Goal: Task Accomplishment & Management: Manage account settings

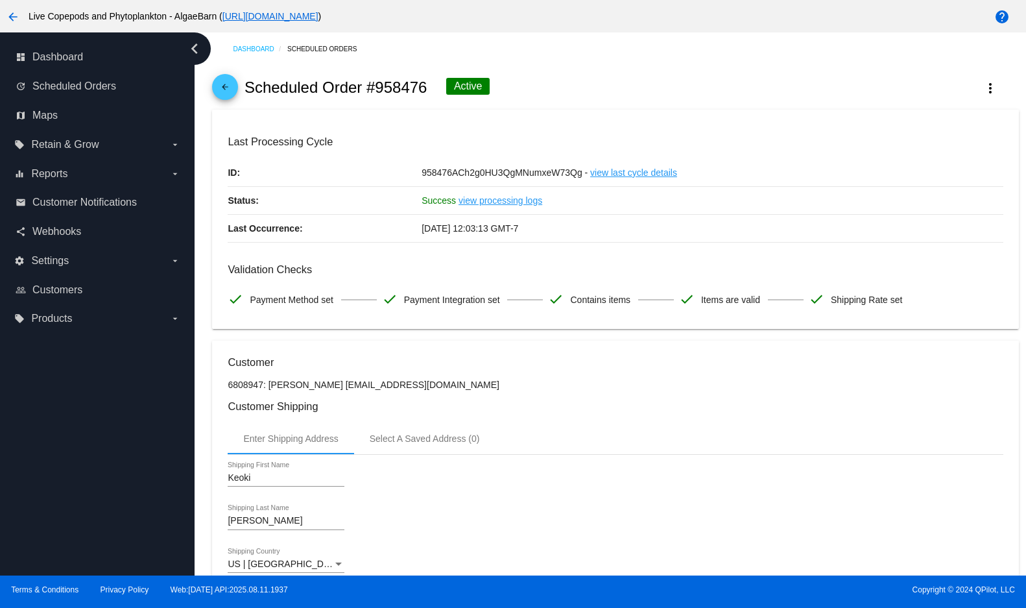
scroll to position [324, 0]
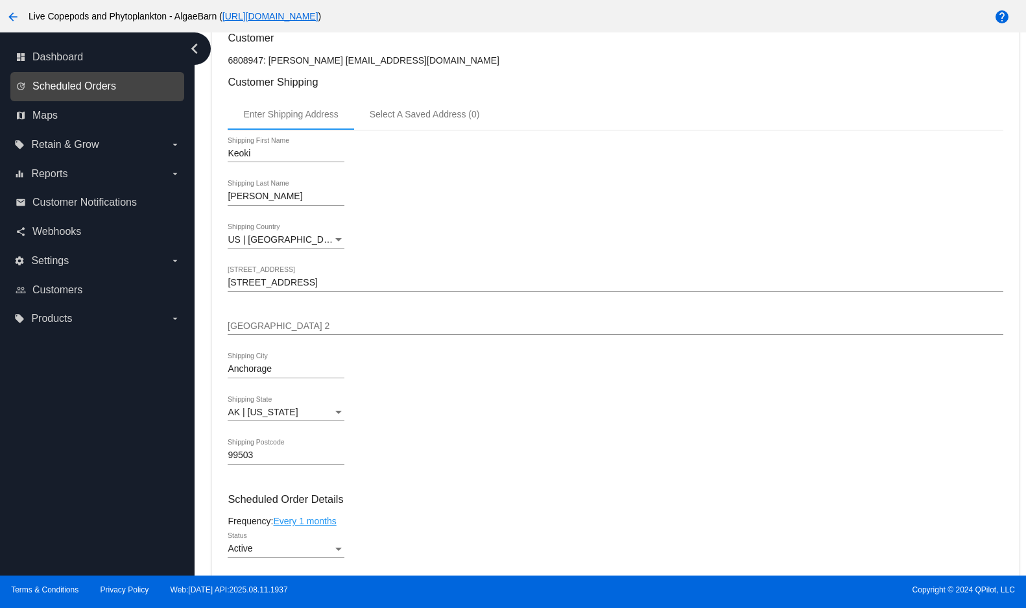
click at [46, 92] on span "Scheduled Orders" at bounding box center [74, 86] width 84 height 12
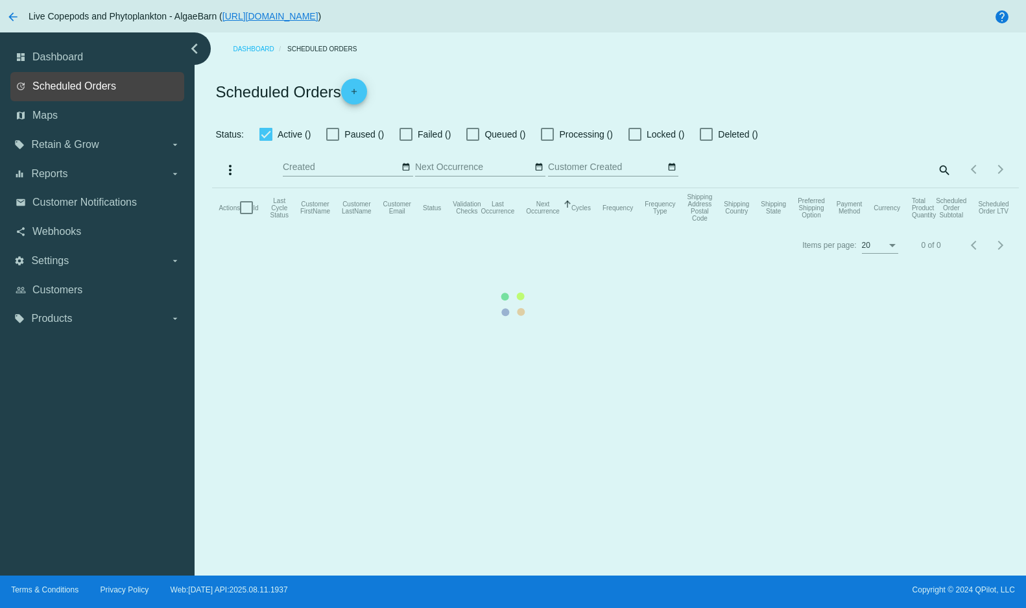
checkbox input "true"
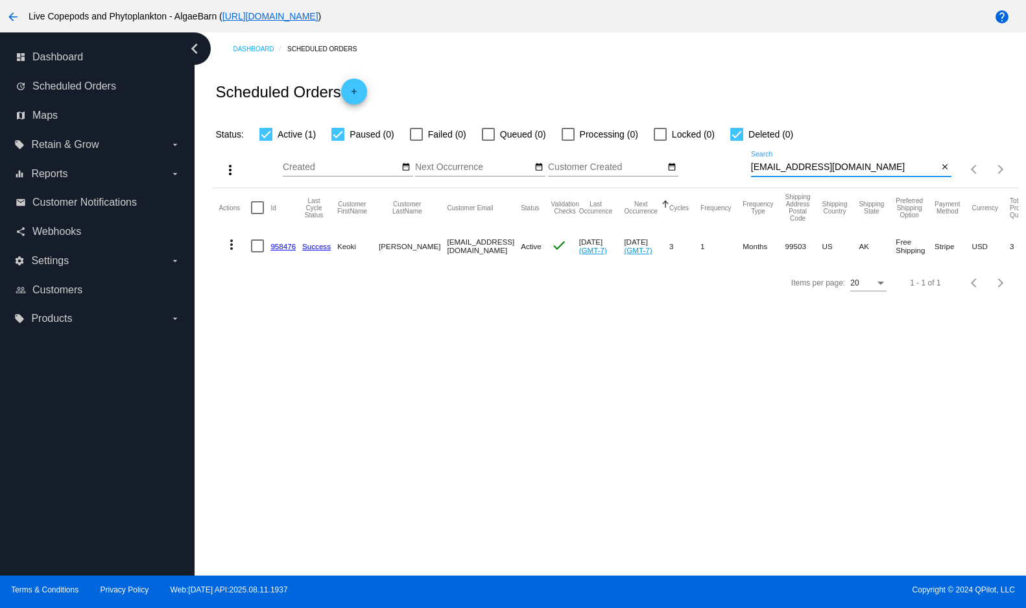
drag, startPoint x: 891, startPoint y: 188, endPoint x: 744, endPoint y: 191, distance: 147.3
click at [744, 188] on div "more_vert Aug Jan Feb Mar [DATE]" at bounding box center [615, 165] width 806 height 46
paste input "[EMAIL_ADDRESS]"
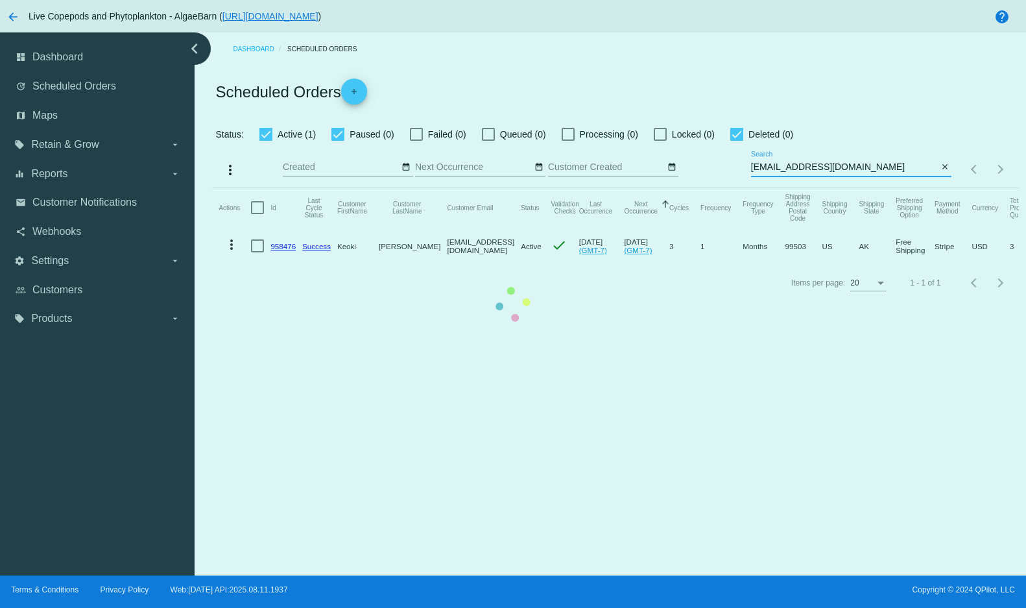
type input "[EMAIL_ADDRESS][DOMAIN_NAME]"
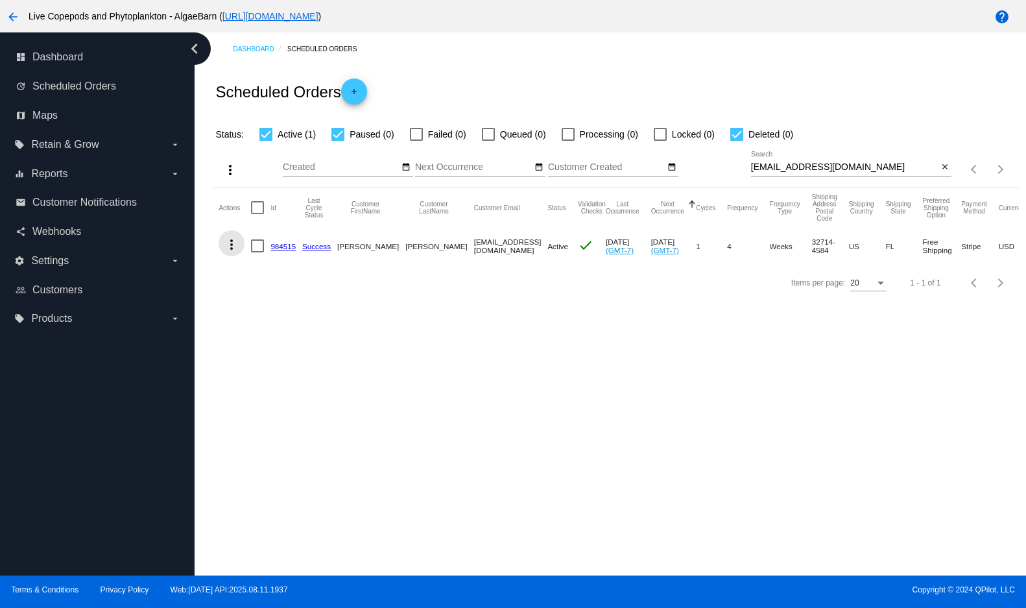
click at [235, 252] on mat-icon "more_vert" at bounding box center [232, 245] width 16 height 16
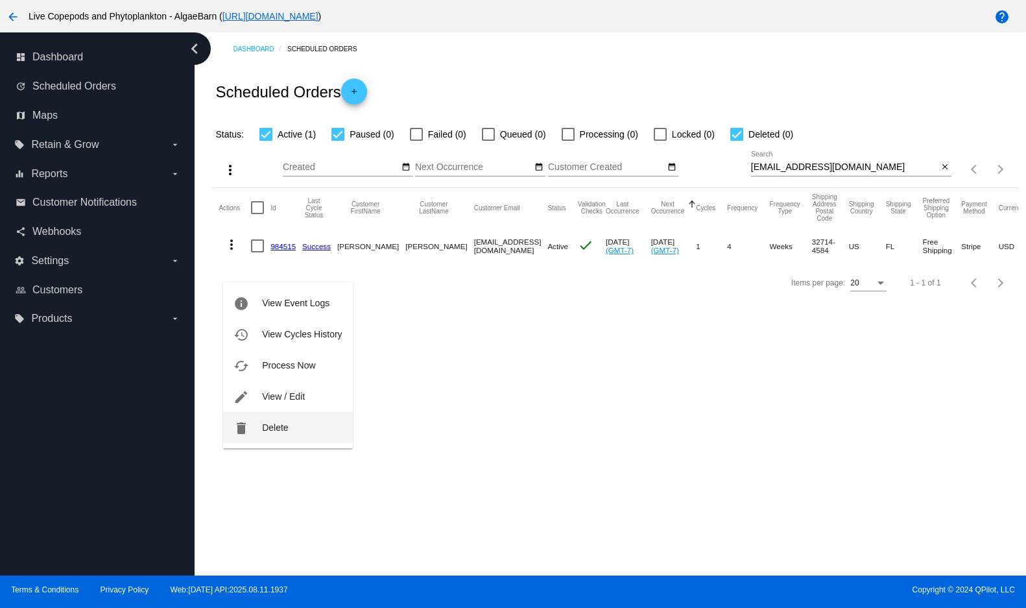
click at [270, 423] on span "Delete" at bounding box center [275, 427] width 26 height 10
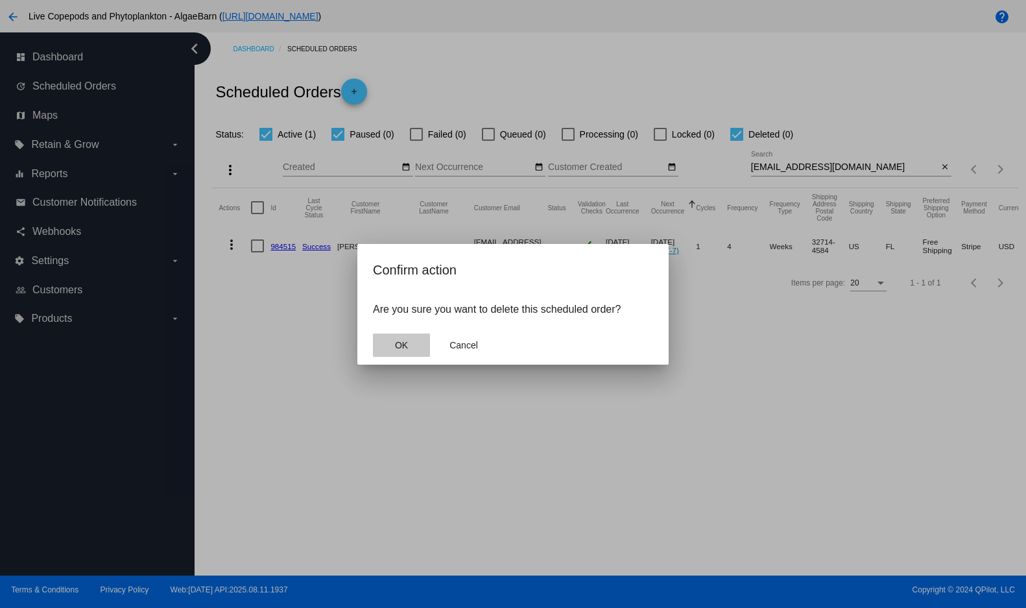
click at [404, 350] on span "OK" at bounding box center [401, 345] width 13 height 10
